Goal: Find contact information: Find contact information

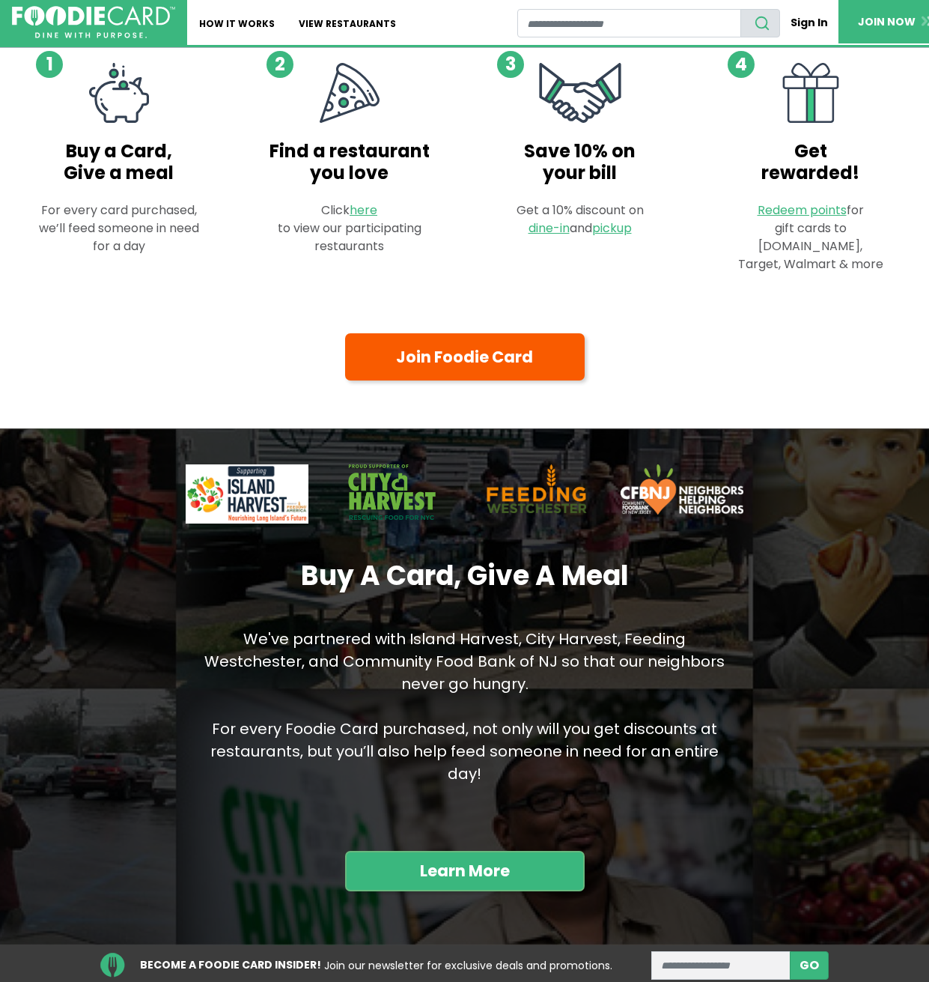
scroll to position [1098, 0]
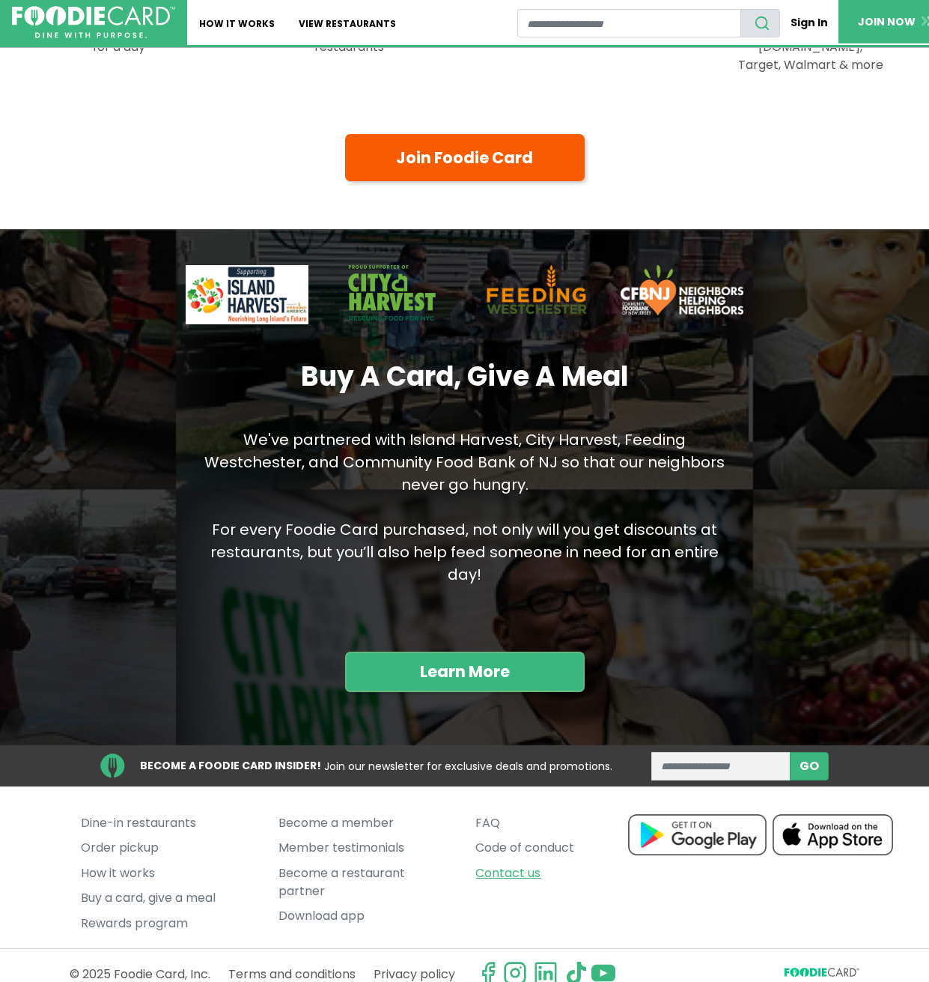
click at [505, 860] on link "Contact us" at bounding box center [563, 872] width 175 height 25
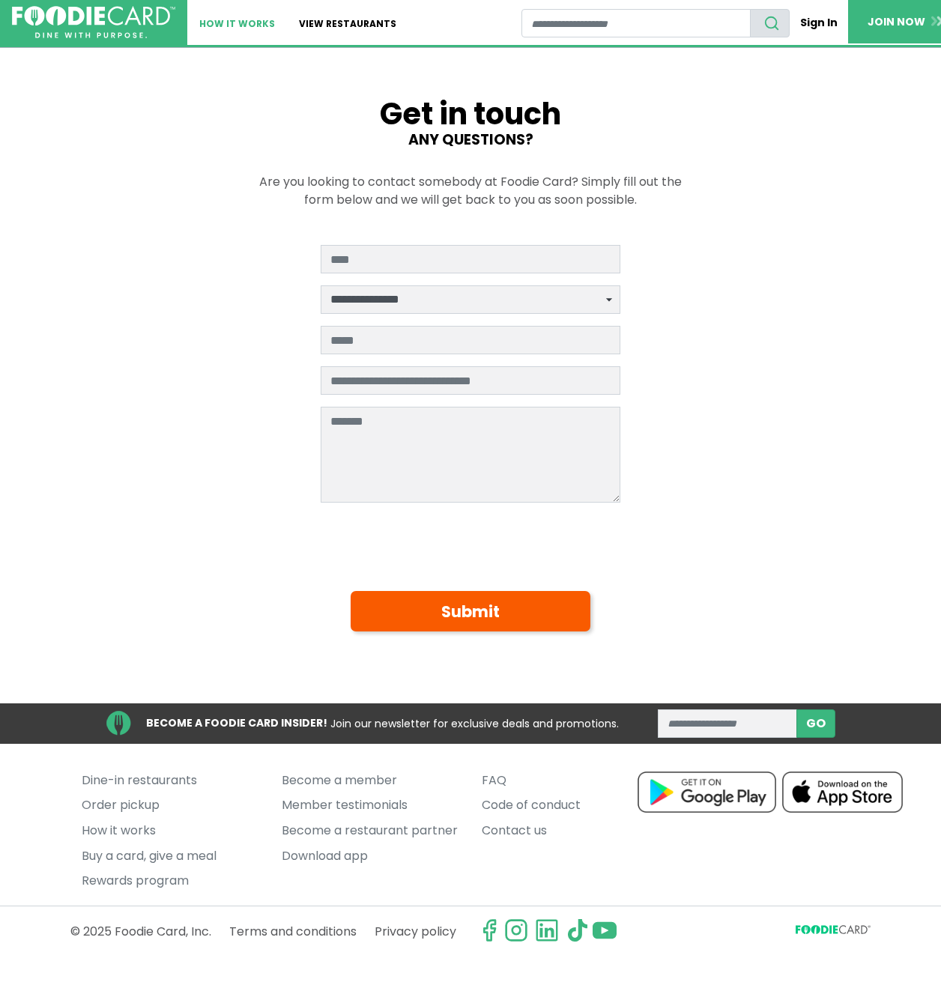
click at [243, 25] on link "How It Works" at bounding box center [237, 22] width 100 height 45
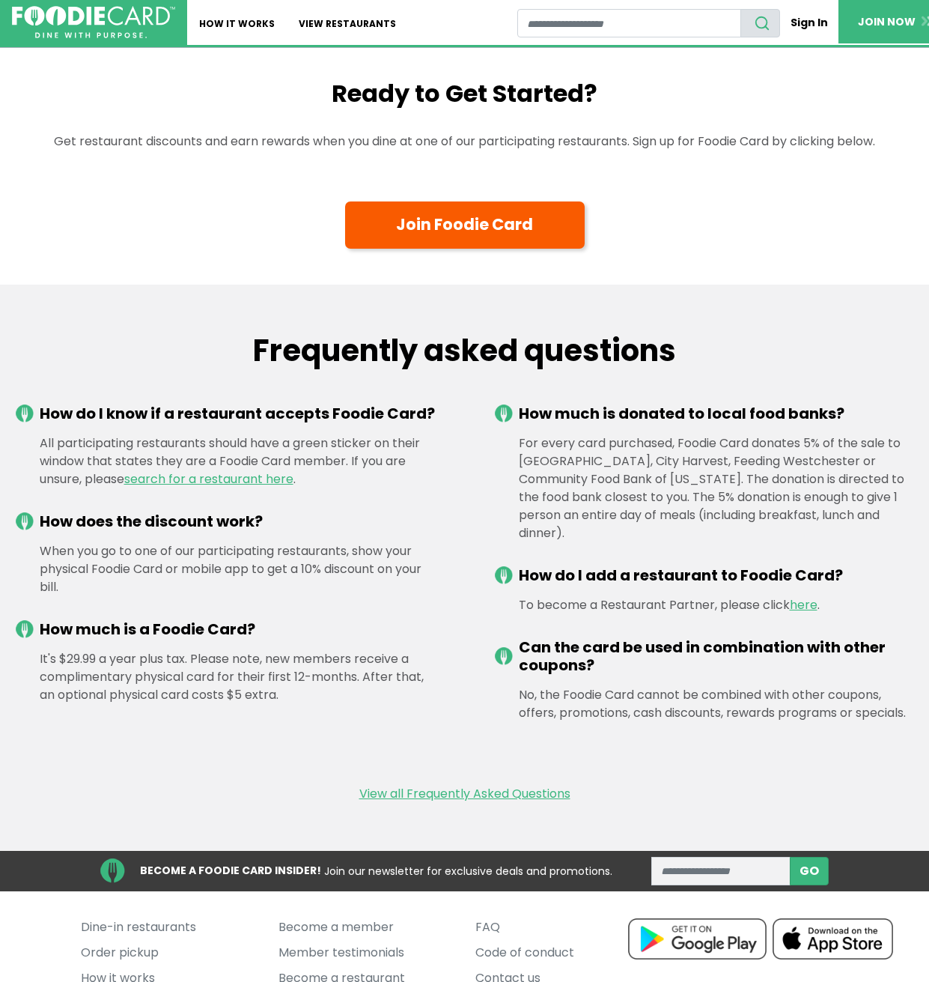
scroll to position [1710, 0]
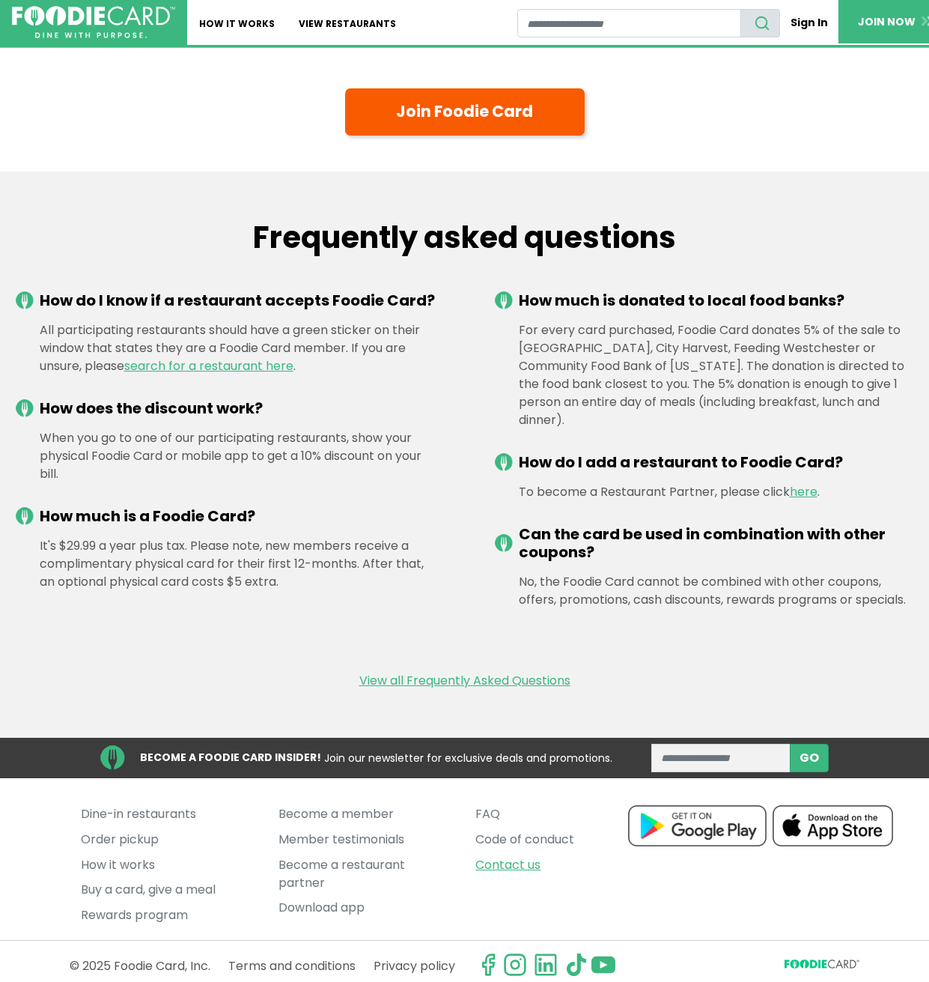
click at [527, 854] on link "Contact us" at bounding box center [563, 864] width 175 height 25
